Goal: Information Seeking & Learning: Check status

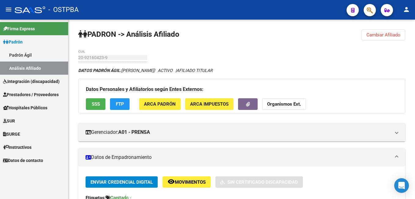
scroll to position [214, 0]
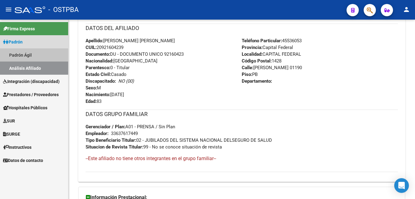
click at [21, 56] on link "Padrón Ágil" at bounding box center [34, 54] width 68 height 13
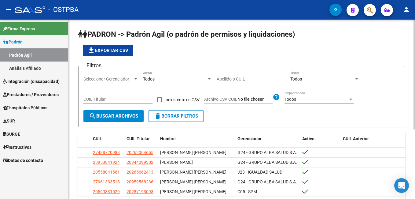
click at [249, 79] on input "Apellido o CUIL" at bounding box center [251, 78] width 69 height 5
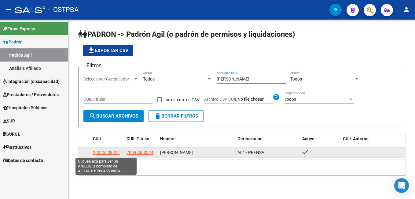
type input "[PERSON_NAME]"
click at [107, 155] on span "20045508324" at bounding box center [106, 152] width 27 height 5
type textarea "20045508324"
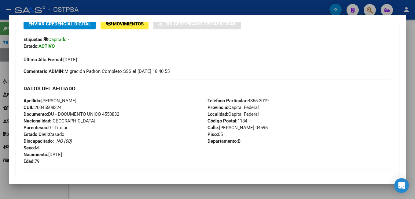
scroll to position [153, 0]
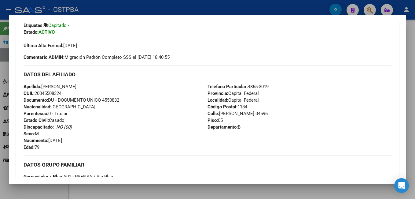
click at [162, 6] on div at bounding box center [207, 99] width 415 height 199
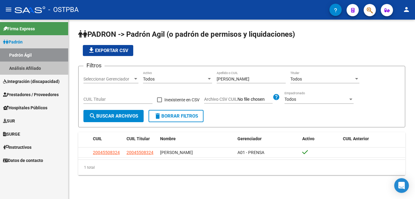
click at [32, 65] on link "Análisis Afiliado" at bounding box center [34, 67] width 68 height 13
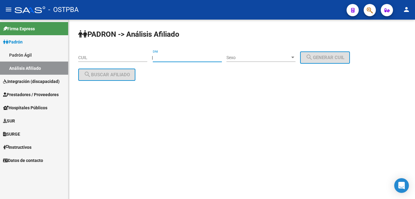
click at [181, 56] on input "DNI" at bounding box center [187, 57] width 69 height 5
drag, startPoint x: 294, startPoint y: 36, endPoint x: 265, endPoint y: 31, distance: 28.9
click at [294, 36] on div "PADRON -> Análisis Afiliado CUIL | 7748 DNI Sexo Sexo search Generar CUIL searc…" at bounding box center [241, 60] width 346 height 81
click at [176, 60] on input "7748" at bounding box center [187, 57] width 69 height 5
type input "7748999"
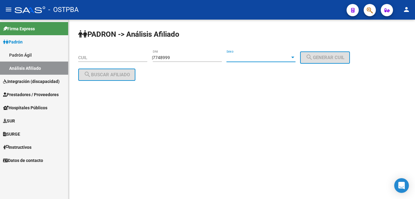
click at [294, 58] on div at bounding box center [292, 58] width 3 height 2
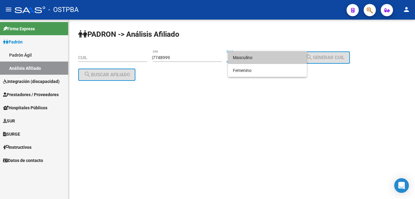
click at [265, 57] on span "Masculino" at bounding box center [267, 57] width 69 height 13
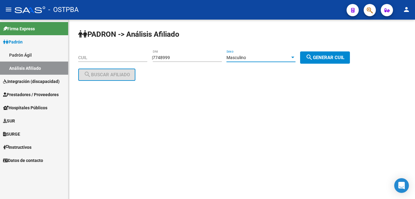
click at [325, 57] on span "search Generar CUIL" at bounding box center [324, 57] width 39 height 5
type input "20-07748999-2"
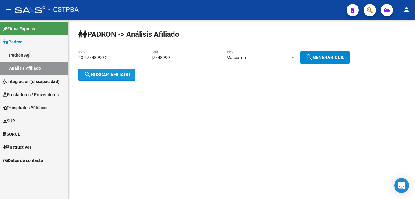
click at [122, 75] on span "search Buscar afiliado" at bounding box center [107, 74] width 46 height 5
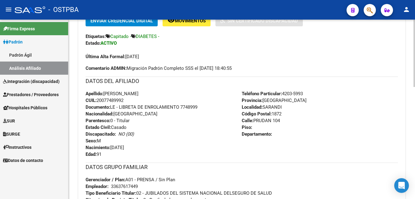
scroll to position [61, 0]
